Goal: Task Accomplishment & Management: Use online tool/utility

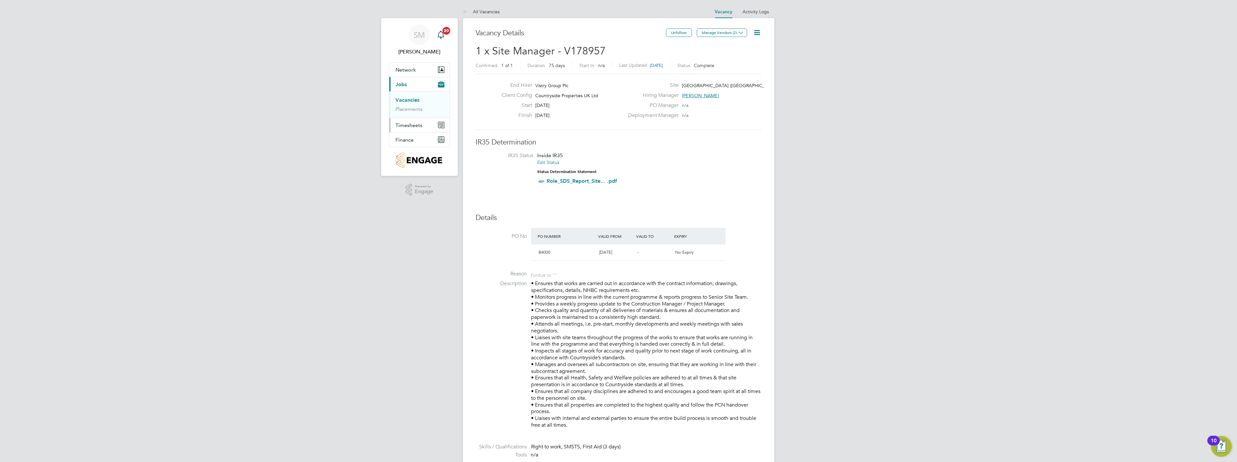
click at [410, 123] on span "Timesheets" at bounding box center [409, 125] width 27 height 6
click at [409, 115] on link "Timesheets" at bounding box center [409, 115] width 27 height 6
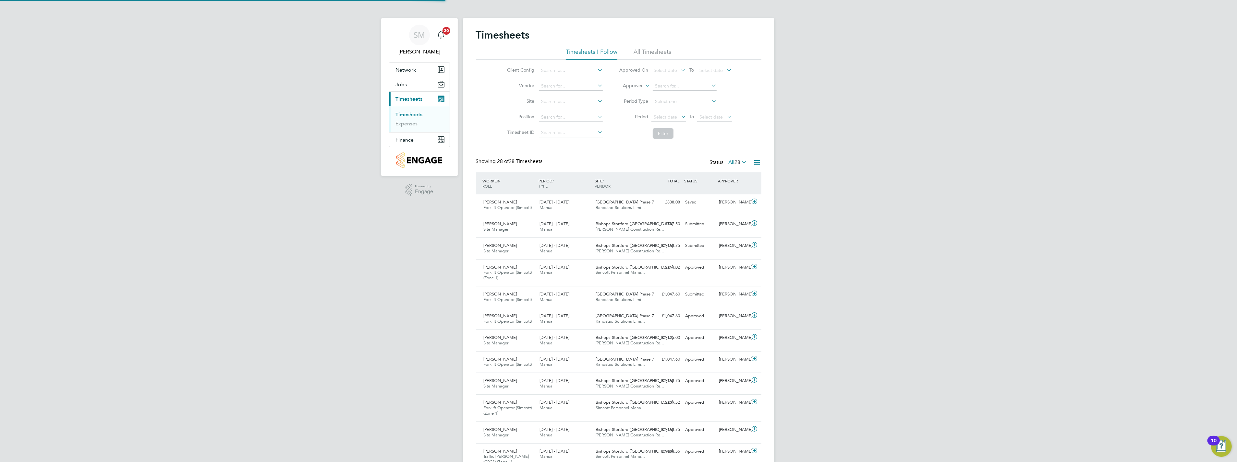
scroll to position [3, 4]
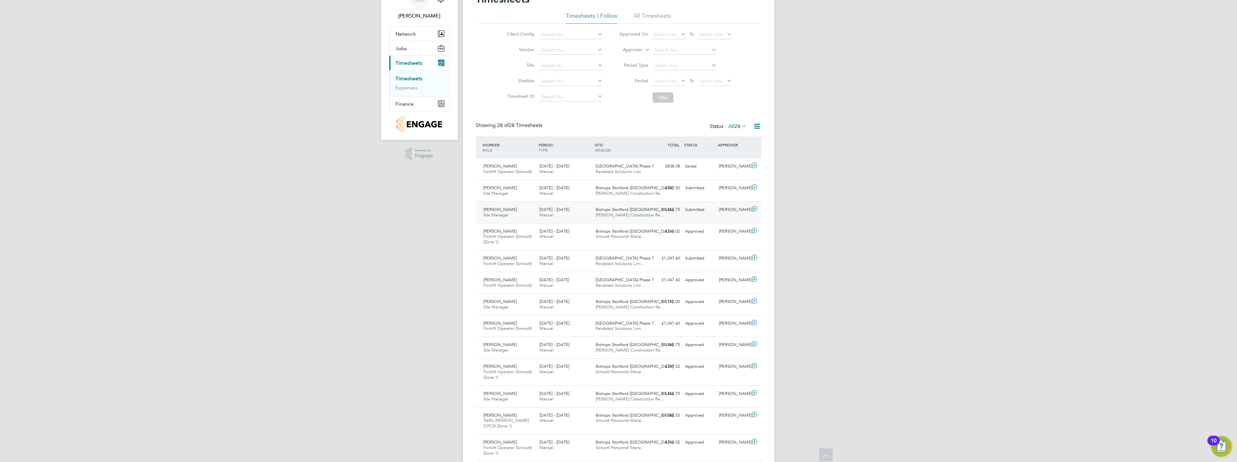
click at [613, 206] on div "Bishops Stortford ([GEOGRAPHIC_DATA]… [PERSON_NAME] Construction Re…" at bounding box center [621, 213] width 56 height 16
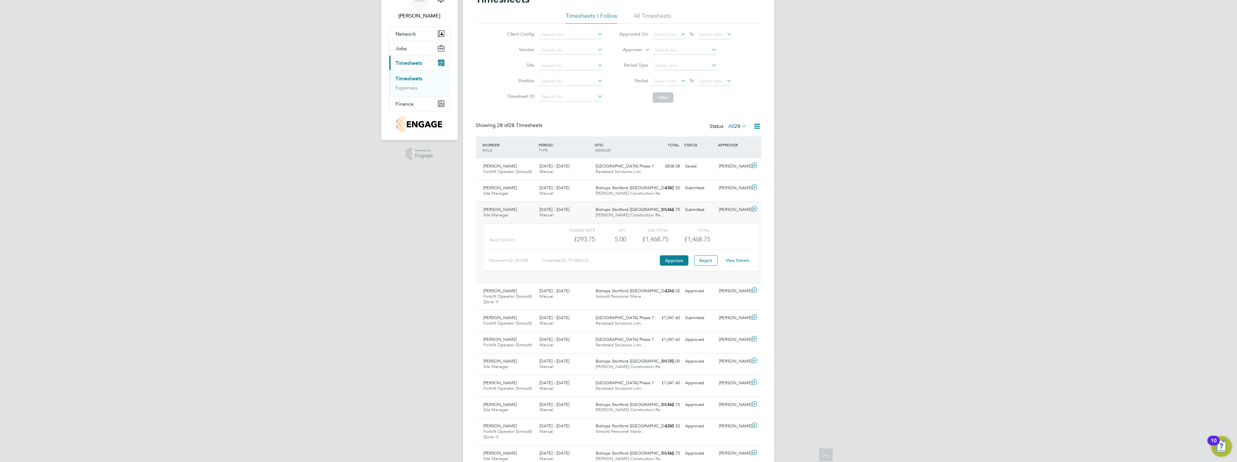
click at [743, 260] on link "View Details" at bounding box center [737, 261] width 24 height 6
click at [666, 186] on div "£587.50 Submitted" at bounding box center [666, 188] width 34 height 11
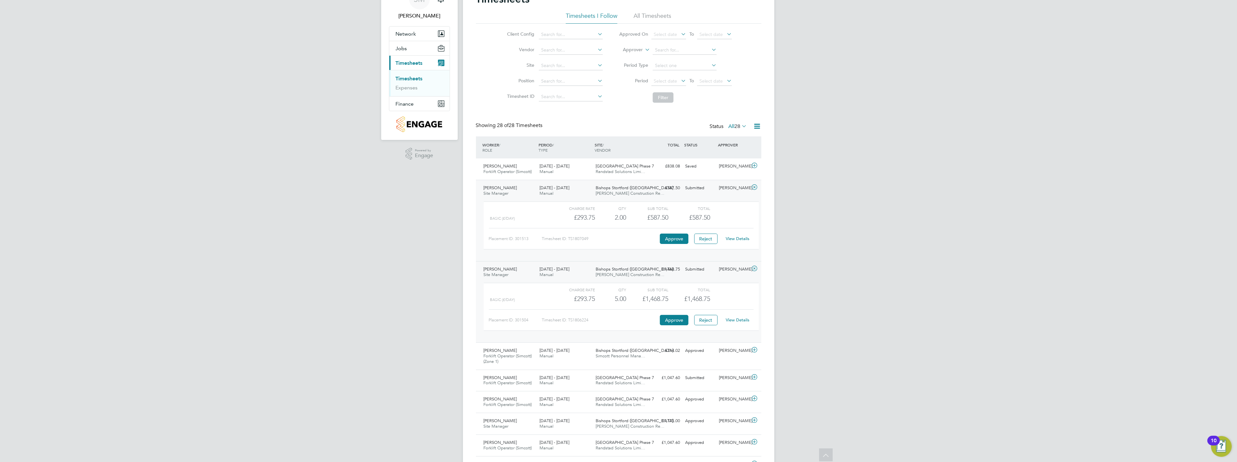
click at [815, 234] on div "SM [PERSON_NAME] Notifications 20 Applications: Network Team Members Sites Work…" at bounding box center [618, 460] width 1237 height 993
click at [734, 353] on div "[PERSON_NAME]" at bounding box center [733, 351] width 34 height 11
click at [744, 238] on link "View Details" at bounding box center [737, 239] width 24 height 6
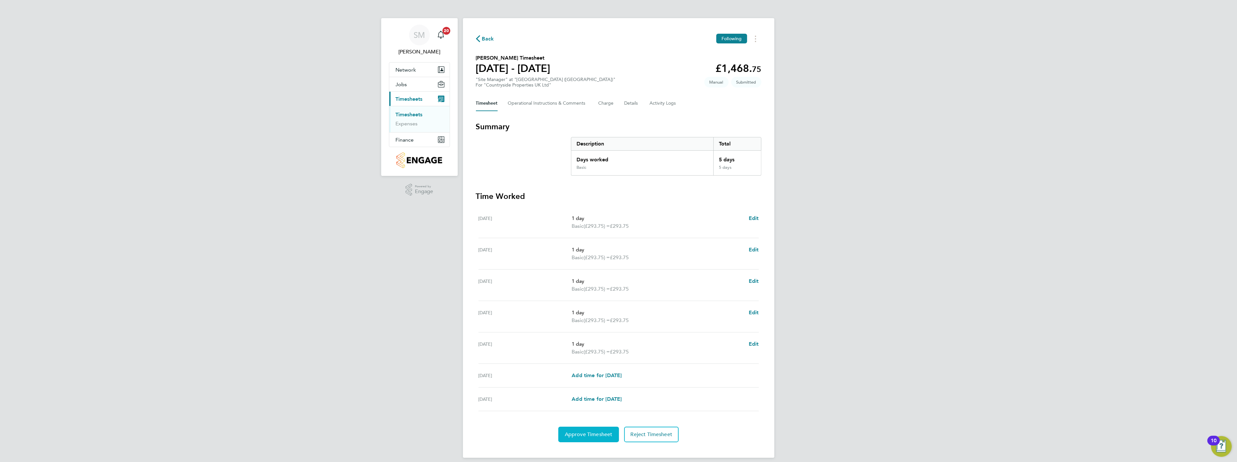
click at [589, 434] on span "Approve Timesheet" at bounding box center [589, 435] width 48 height 6
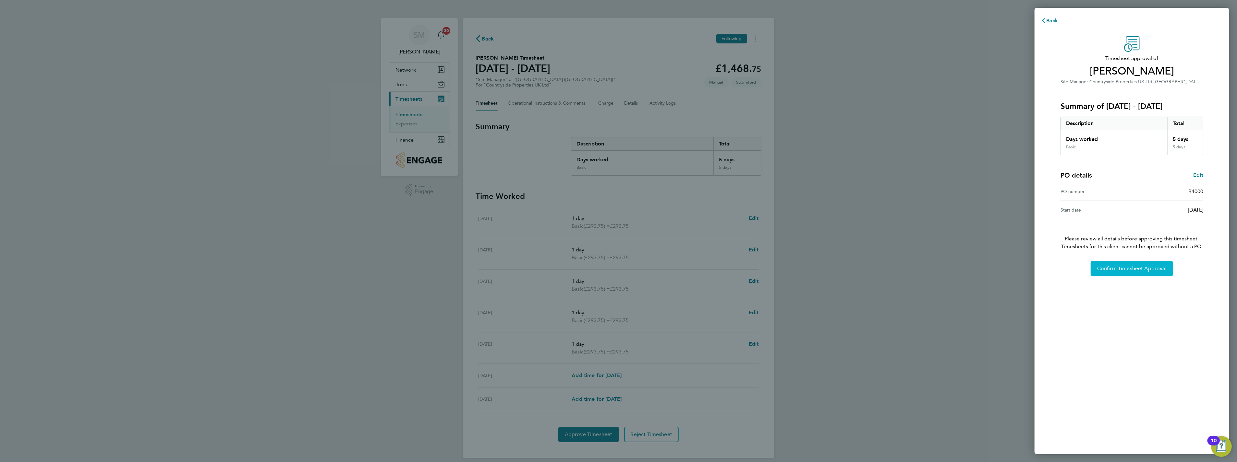
click at [1128, 272] on button "Confirm Timesheet Approval" at bounding box center [1131, 269] width 82 height 16
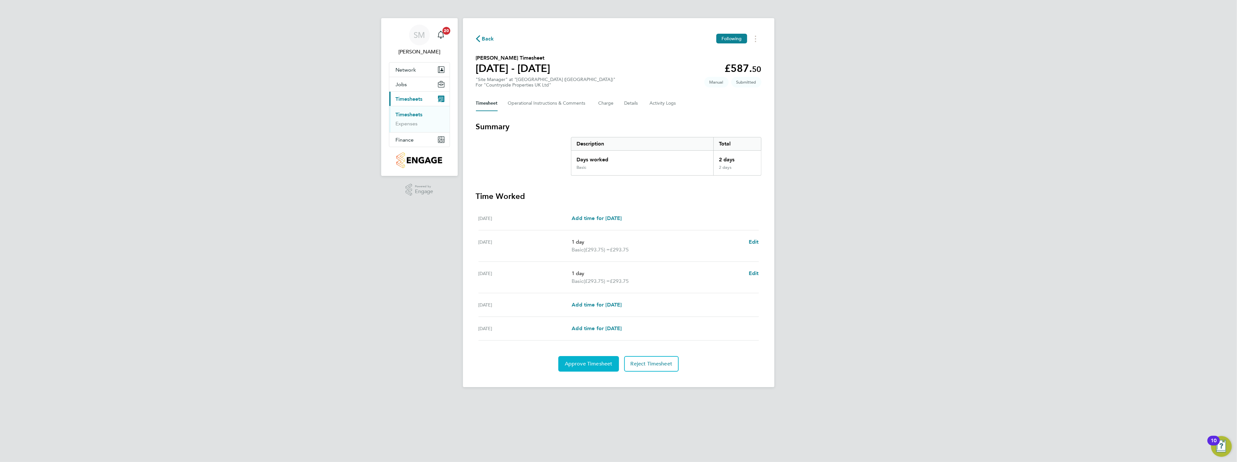
click at [604, 361] on span "Approve Timesheet" at bounding box center [589, 364] width 48 height 6
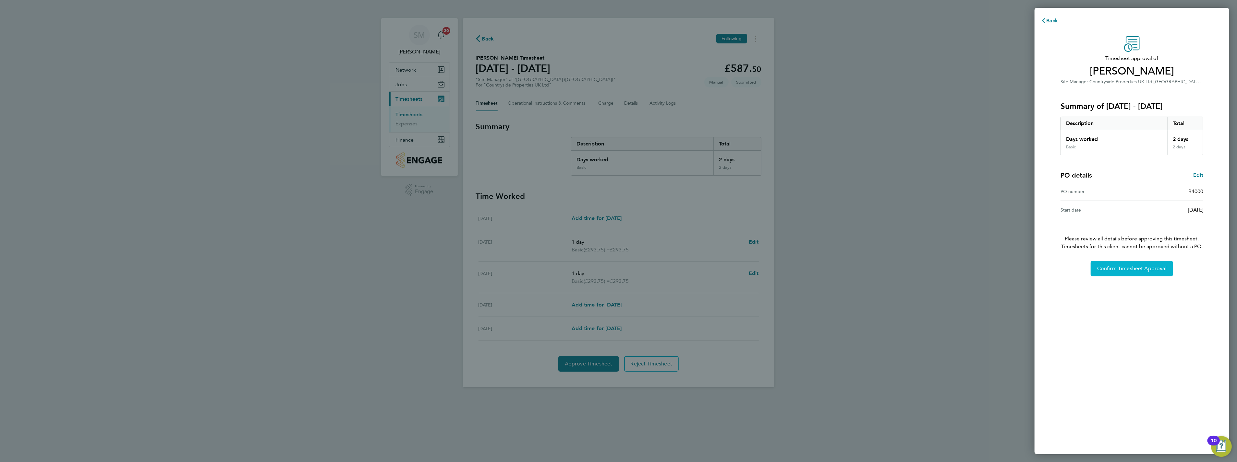
click at [1108, 270] on span "Confirm Timesheet Approval" at bounding box center [1131, 269] width 69 height 6
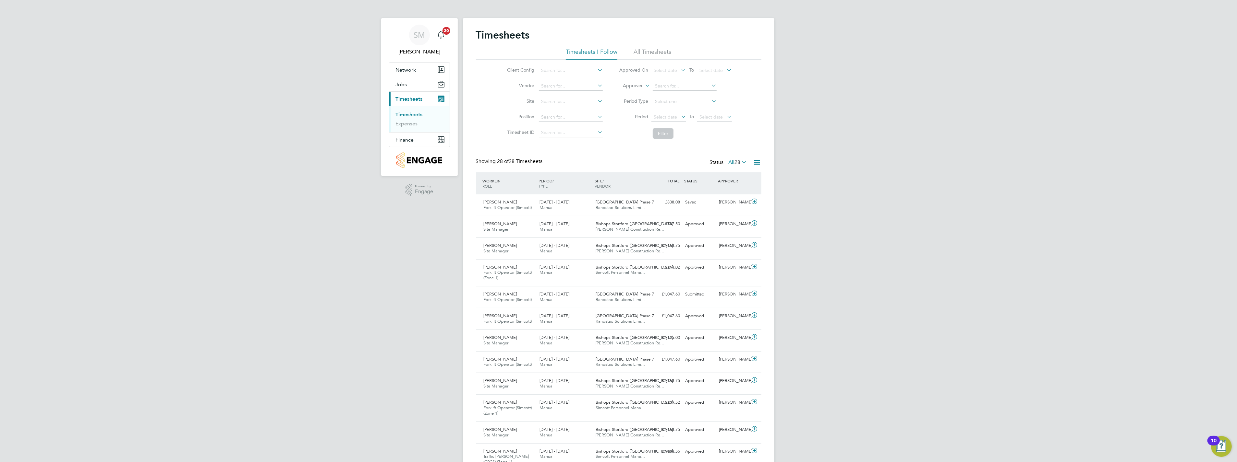
drag, startPoint x: 900, startPoint y: 280, endPoint x: 897, endPoint y: 279, distance: 3.6
click at [898, 281] on div "SM [PERSON_NAME] Notifications 20 Applications: Network Team Members Sites Work…" at bounding box center [618, 437] width 1237 height 874
